Goal: Answer question/provide support: Share knowledge or assist other users

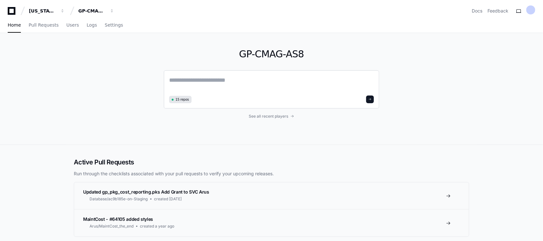
click at [190, 80] on textarea at bounding box center [271, 85] width 205 height 18
paste textarea "**********"
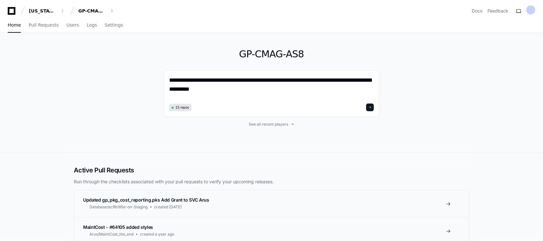
drag, startPoint x: 213, startPoint y: 91, endPoint x: 145, endPoint y: 85, distance: 68.0
click at [145, 85] on div "**********" at bounding box center [271, 93] width 411 height 120
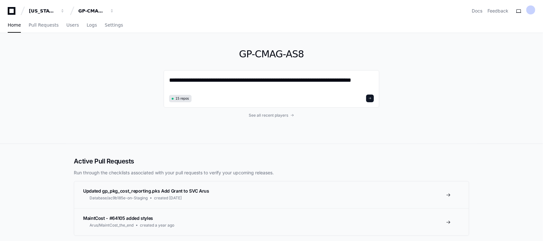
drag, startPoint x: 334, startPoint y: 80, endPoint x: 399, endPoint y: 72, distance: 64.6
click at [399, 72] on div "**********" at bounding box center [271, 88] width 411 height 111
type textarea "**********"
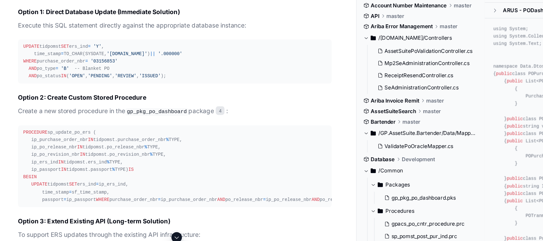
scroll to position [537, 0]
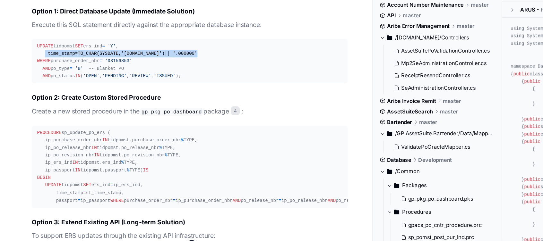
drag, startPoint x: 33, startPoint y: 69, endPoint x: 162, endPoint y: 68, distance: 129.7
click at [162, 68] on div "UPDATE tidpomst SET ers_ind = 'Y' , time_stamp = TO_CHAR(SYSDATE, '[DOMAIN_NAME…" at bounding box center [138, 70] width 222 height 28
copy div "time_stamp = TO_CHAR(SYSDATE, '[DOMAIN_NAME]' ) || '.000000'"
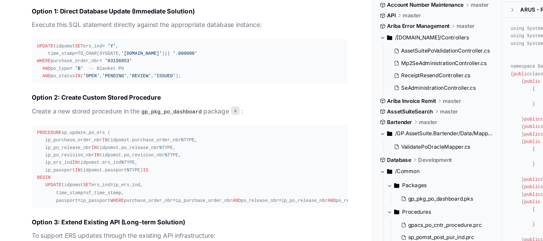
drag, startPoint x: 30, startPoint y: 79, endPoint x: 49, endPoint y: 82, distance: 19.5
click at [49, 82] on div "UPDATE tidpomst SET ers_ind = 'Y' , time_stamp = TO_CHAR(SYSDATE, '[DOMAIN_NAME…" at bounding box center [138, 70] width 222 height 28
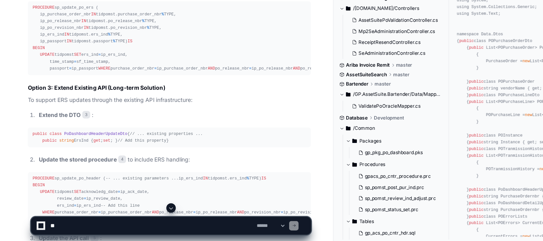
scroll to position [607, 0]
click at [94, 230] on textarea at bounding box center [124, 229] width 168 height 14
type textarea "**********"
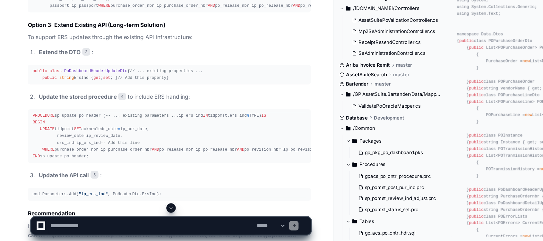
scroll to position [664, 0]
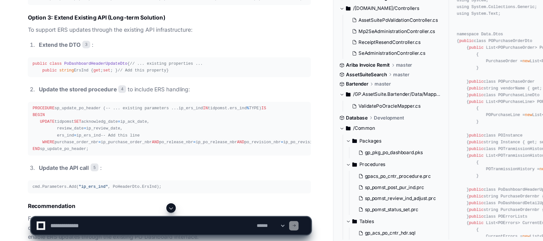
click at [138, 213] on span at bounding box center [139, 214] width 5 height 5
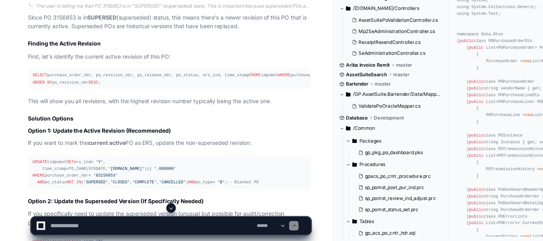
scroll to position [1207, 0]
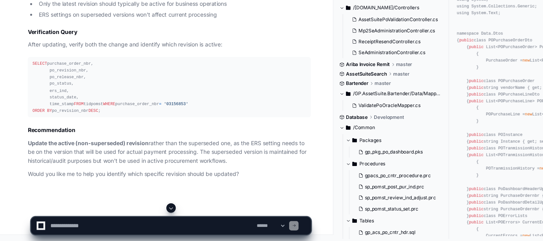
click at [138, 214] on span at bounding box center [139, 214] width 5 height 5
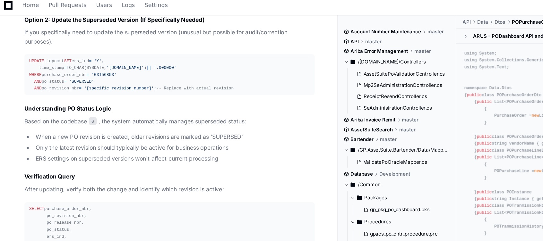
scroll to position [1213, 0]
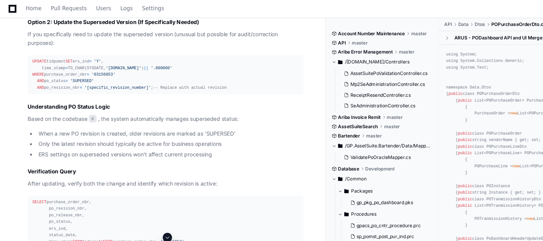
drag, startPoint x: 26, startPoint y: 101, endPoint x: 102, endPoint y: 130, distance: 81.7
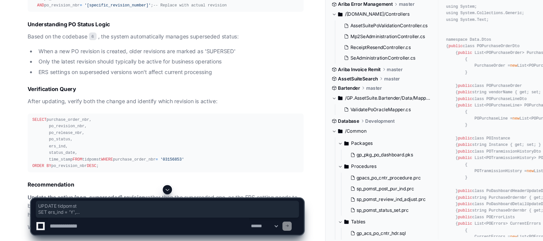
scroll to position [1242, 0]
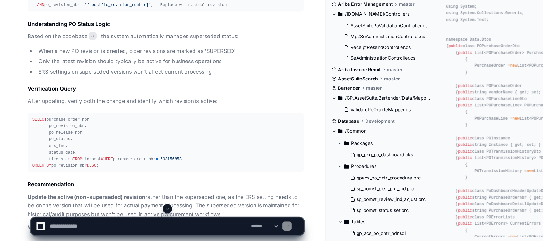
drag, startPoint x: 102, startPoint y: 130, endPoint x: 102, endPoint y: 170, distance: 39.8
click at [102, 47] on div "UPDATE tidpomst SET ers_ind = 'Y' , time_stamp = TO_CHAR(SYSDATE, '[DOMAIN_NAME…" at bounding box center [138, 34] width 222 height 28
click at [63, 227] on textarea at bounding box center [124, 229] width 168 height 14
paste textarea "**********"
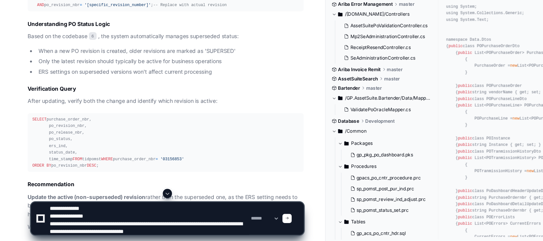
scroll to position [8, 0]
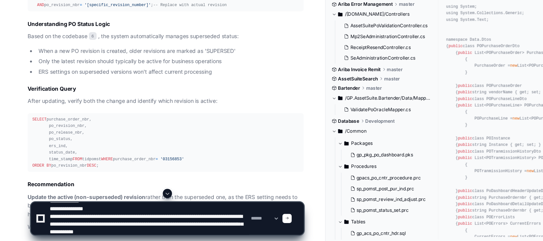
type textarea "**********"
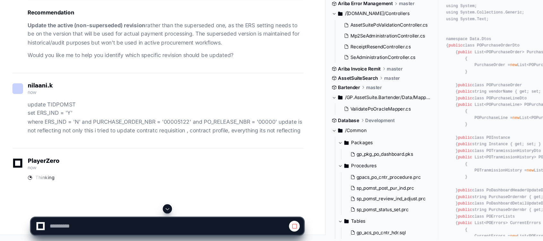
scroll to position [1527, 0]
click at [247, 226] on span at bounding box center [245, 228] width 5 height 5
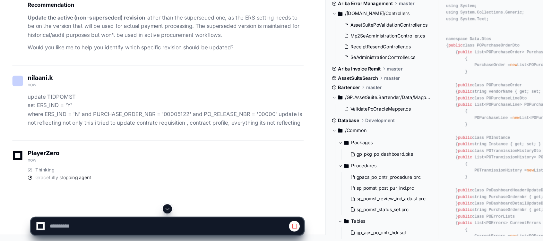
click at [247, 226] on span at bounding box center [245, 228] width 5 height 5
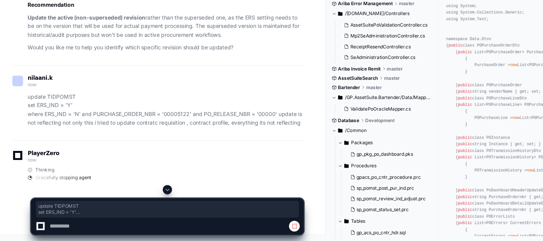
drag, startPoint x: 23, startPoint y: 128, endPoint x: 253, endPoint y: 152, distance: 230.4
click at [253, 146] on p "update TIDPOMST set ERS_IND = 'Y' where ERS_IND = 'N' and PURCHASE_ORDER_NBR = …" at bounding box center [138, 131] width 230 height 29
copy p "update TIDPOMST set ERS_IND = 'Y' where ERS_IND = 'N' and PURCHASE_ORDER_NBR = …"
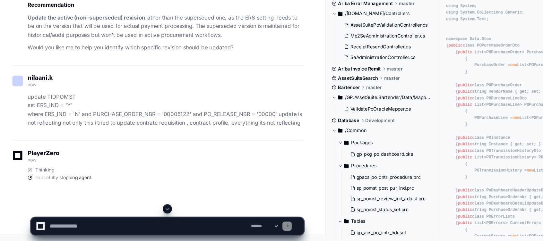
scroll to position [1534, 0]
click at [76, 227] on textarea at bounding box center [124, 229] width 168 height 14
paste textarea "**********"
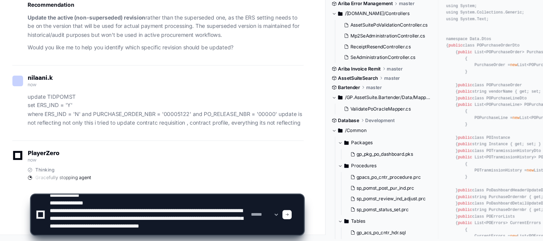
type textarea "**********"
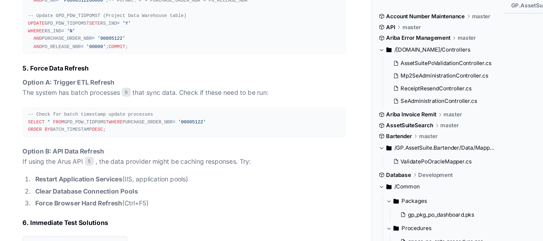
scroll to position [2079, 0]
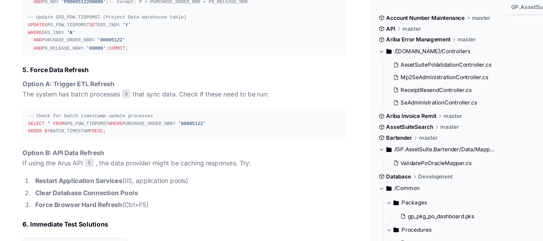
drag, startPoint x: 27, startPoint y: 68, endPoint x: 154, endPoint y: 140, distance: 146.3
copy div "SELECT VIEW_NAME FROM USER_VIEWS WHERE VIEW_NAME LIKE '%PO%' OR VIEW_NAME LIKE …"
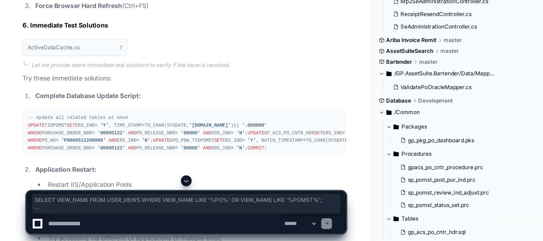
scroll to position [2165, 0]
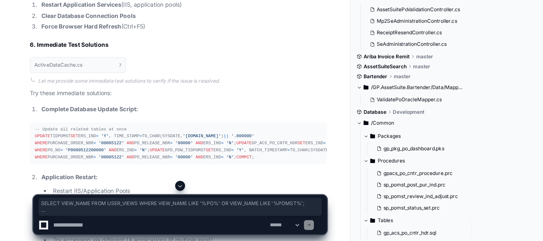
click at [65, 230] on textarea at bounding box center [124, 229] width 168 height 14
paste textarea "**********"
type textarea "**********"
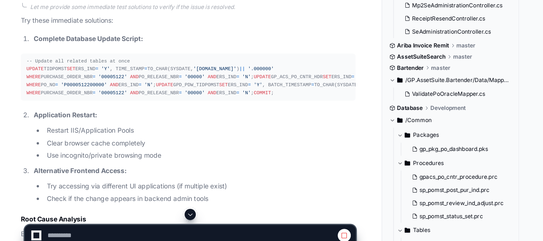
scroll to position [2211, 0]
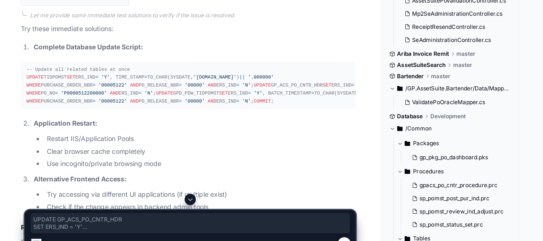
drag, startPoint x: 26, startPoint y: 103, endPoint x: 84, endPoint y: 162, distance: 82.4
copy div "UPDATE GP_ACS_PO_CNTR_HDR SET ERS_IND = 'Y' WHERE ERS_IND = 'N' AND PO_NO = 'P0…"
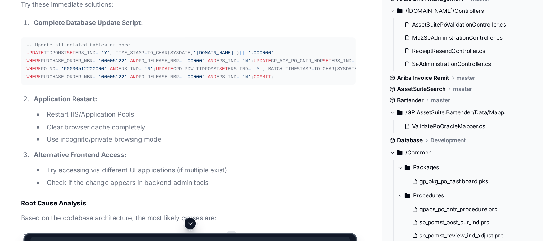
scroll to position [2244, 0]
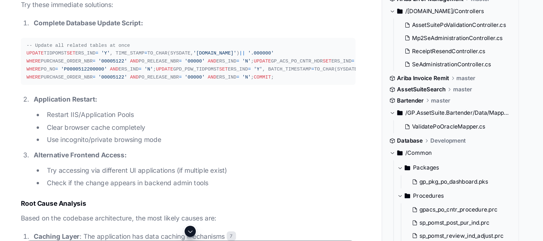
drag, startPoint x: 39, startPoint y: 104, endPoint x: 72, endPoint y: 103, distance: 33.1
copy div "GPD_PDW_TIDPOMST"
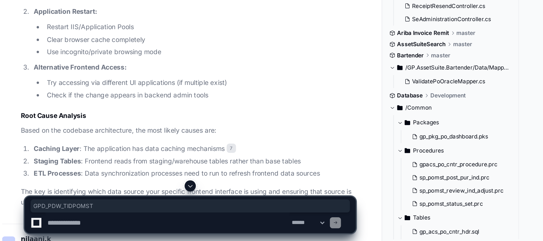
scroll to position [2282, 0]
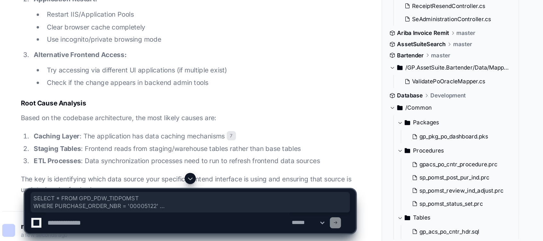
drag, startPoint x: 27, startPoint y: 152, endPoint x: 88, endPoint y: 165, distance: 61.9
copy div "SELECT * FROM GPD_PDW_TIDPOMST WHERE PURCHASE_ORDER_NBR = '00005122' ORDER BY B…"
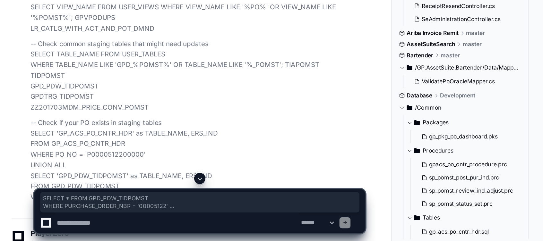
scroll to position [2501, 0]
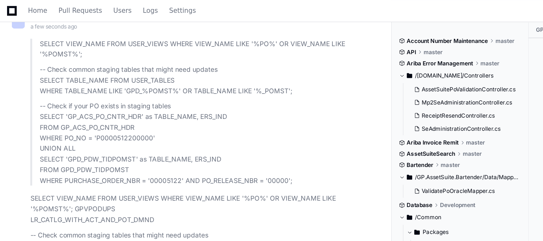
drag, startPoint x: 40, startPoint y: 98, endPoint x: 72, endPoint y: 98, distance: 31.8
copy div "GP_ACS_PO_CNTR_HDR"
drag, startPoint x: 26, startPoint y: 105, endPoint x: 118, endPoint y: 104, distance: 92.4
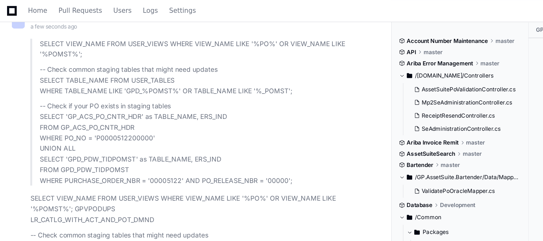
copy div "WHERE PO_NO = 'P0000512200000' AND ERS_IND = 'N' ;"
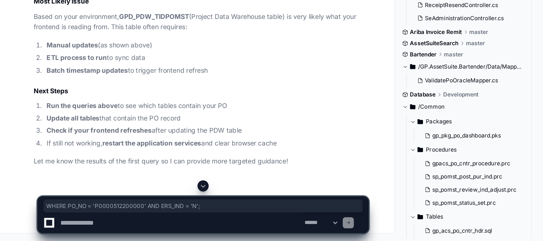
scroll to position [3204, 0]
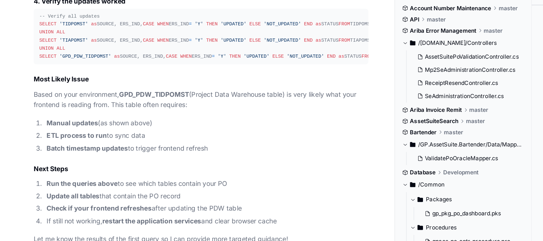
drag, startPoint x: 45, startPoint y: 127, endPoint x: 27, endPoint y: 59, distance: 70.0
drag, startPoint x: 27, startPoint y: 59, endPoint x: 43, endPoint y: 75, distance: 22.7
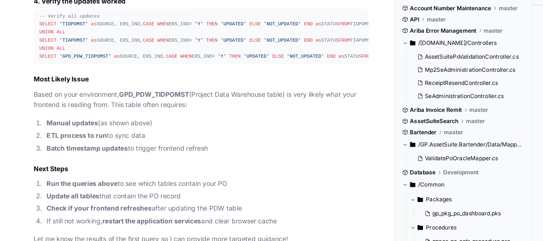
drag, startPoint x: 27, startPoint y: 53, endPoint x: 166, endPoint y: 133, distance: 159.9
copy div "SELECT 'TIDPOMST' as TABLE_NAME, ERS_IND, TIME_STAMP FROM TIDPOMST WHERE PURCHA…"
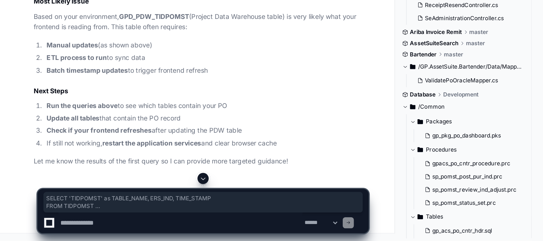
scroll to position [3258, 0]
click at [67, 228] on textarea at bounding box center [124, 229] width 168 height 14
paste textarea "**********"
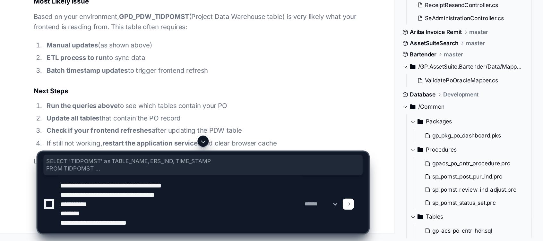
click at [123, 227] on textarea at bounding box center [124, 216] width 168 height 40
paste textarea "**********"
type textarea "**********"
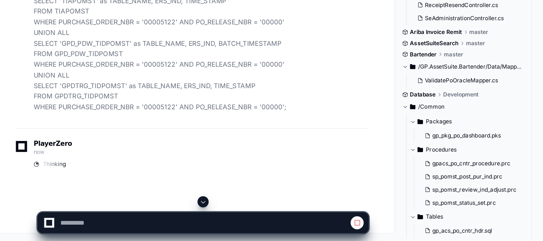
scroll to position [3533, 0]
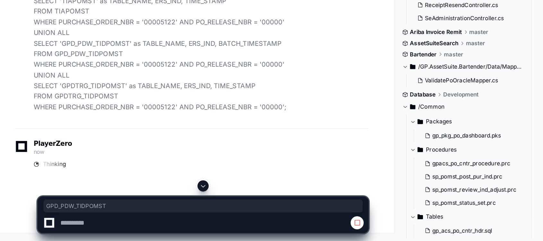
drag, startPoint x: 83, startPoint y: 157, endPoint x: 133, endPoint y: 157, distance: 49.4
copy strong "GPD_PDW_TIDPOMST"
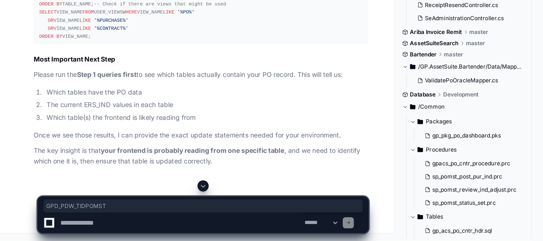
scroll to position [4073, 0]
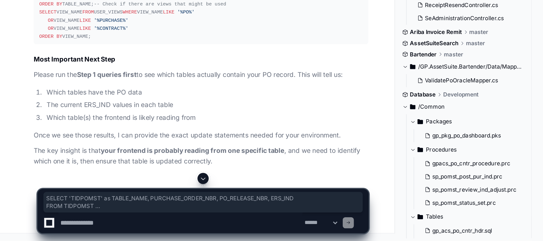
drag, startPoint x: 27, startPoint y: 110, endPoint x: 158, endPoint y: 123, distance: 131.9
click at [50, 229] on textarea at bounding box center [124, 229] width 168 height 14
paste textarea "**********"
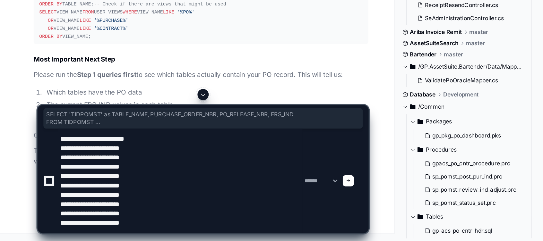
scroll to position [4105, 0]
drag, startPoint x: 27, startPoint y: 106, endPoint x: 155, endPoint y: 117, distance: 129.1
click at [123, 229] on textarea at bounding box center [124, 200] width 168 height 72
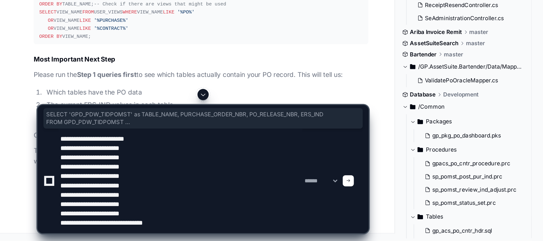
drag, startPoint x: 27, startPoint y: 102, endPoint x: 151, endPoint y: 116, distance: 125.7
click at [152, 230] on textarea at bounding box center [124, 200] width 168 height 72
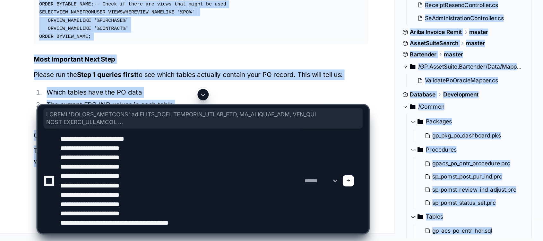
drag, startPoint x: 27, startPoint y: 131, endPoint x: 145, endPoint y: 140, distance: 118.4
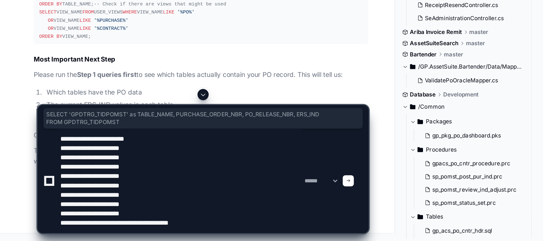
drag, startPoint x: 28, startPoint y: 130, endPoint x: 70, endPoint y: 135, distance: 42.4
click at [171, 227] on textarea at bounding box center [124, 200] width 168 height 72
paste textarea "**********"
type textarea "**********"
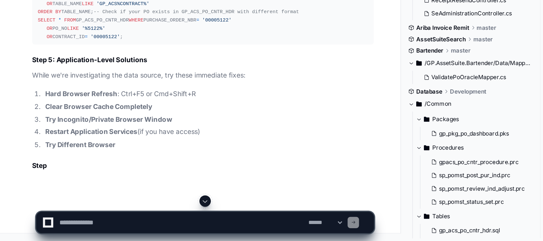
scroll to position [4962, 0]
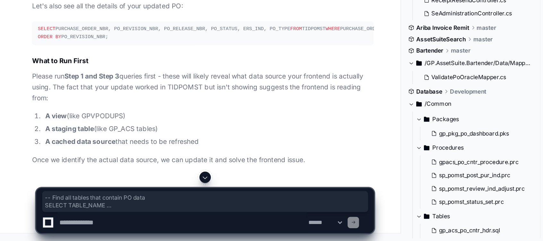
drag, startPoint x: 61, startPoint y: 179, endPoint x: 22, endPoint y: 107, distance: 82.1
click at [65, 227] on textarea at bounding box center [124, 229] width 168 height 14
paste textarea "**********"
type textarea "**********"
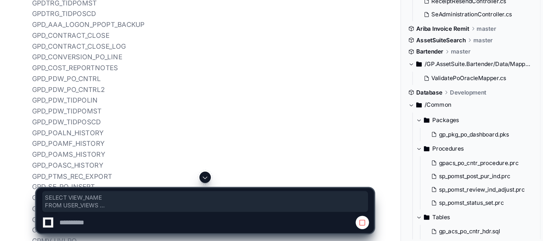
drag, startPoint x: 27, startPoint y: 154, endPoint x: 67, endPoint y: 181, distance: 49.1
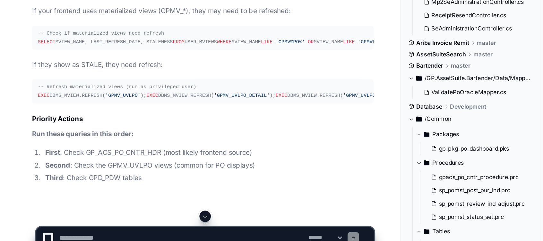
scroll to position [6246, 0]
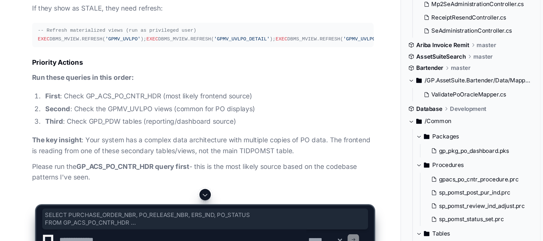
drag, startPoint x: 27, startPoint y: 119, endPoint x: 76, endPoint y: 158, distance: 62.0
click at [77, 227] on textarea at bounding box center [124, 229] width 168 height 14
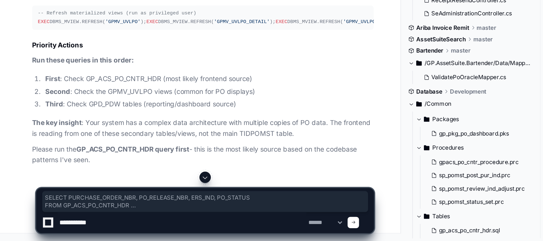
scroll to position [6282, 0]
drag, startPoint x: 26, startPoint y: 151, endPoint x: 167, endPoint y: 179, distance: 143.0
click at [87, 227] on textarea at bounding box center [124, 229] width 168 height 14
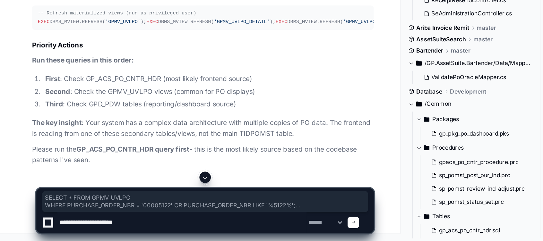
scroll to position [6401, 0]
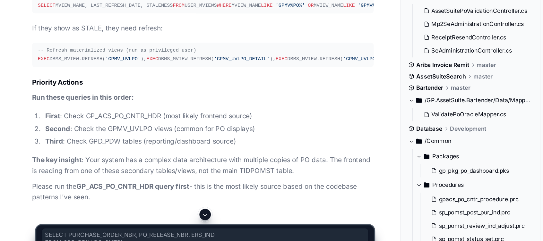
drag, startPoint x: 27, startPoint y: 93, endPoint x: 151, endPoint y: 126, distance: 128.4
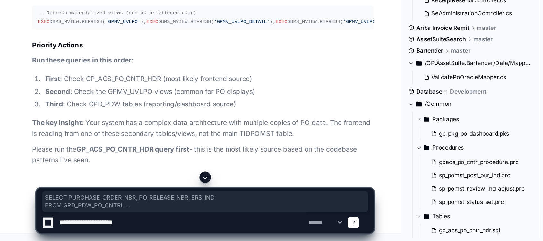
scroll to position [6482, 0]
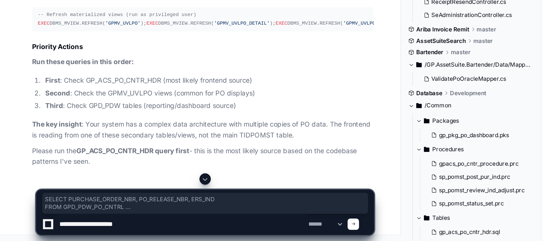
click at [110, 232] on textarea at bounding box center [124, 229] width 168 height 14
paste textarea "**********"
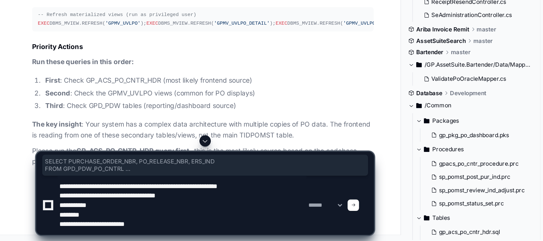
type textarea "**********"
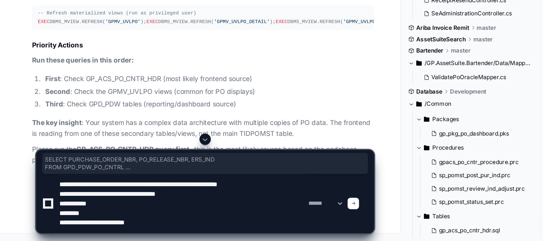
scroll to position [6526, 0]
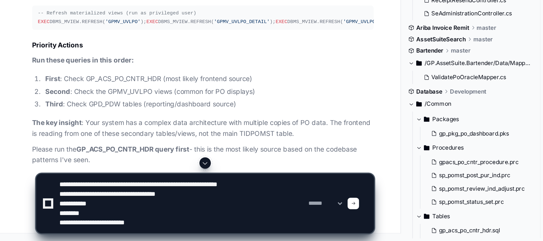
click at [241, 217] on span at bounding box center [239, 215] width 3 height 3
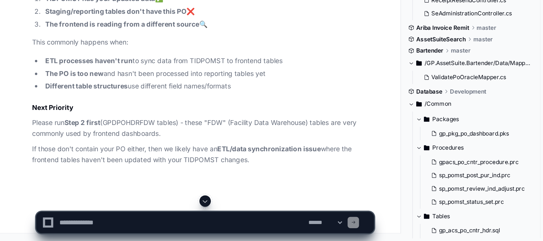
scroll to position [7244, 0]
